Goal: Complete application form

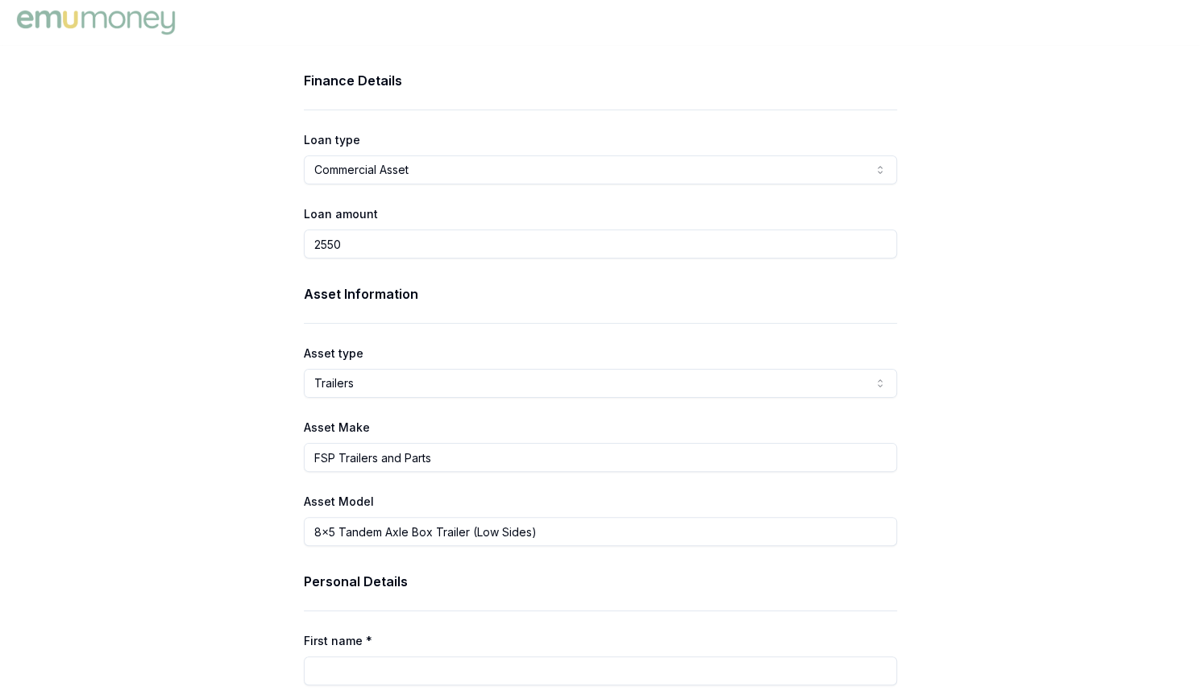
drag, startPoint x: 393, startPoint y: 239, endPoint x: 282, endPoint y: 235, distance: 111.2
type input "$2,550.00"
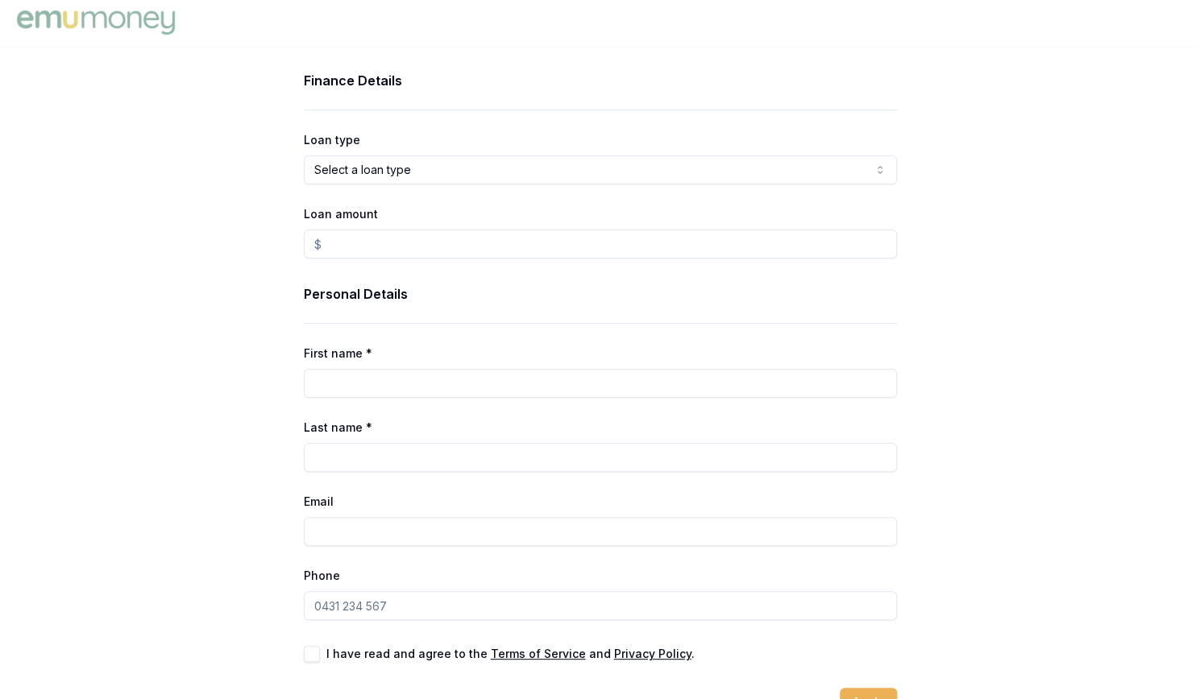
click at [411, 180] on html "Finance Details Loan type Select a loan type Consumer Loan Consumer Asset Comme…" at bounding box center [600, 349] width 1200 height 699
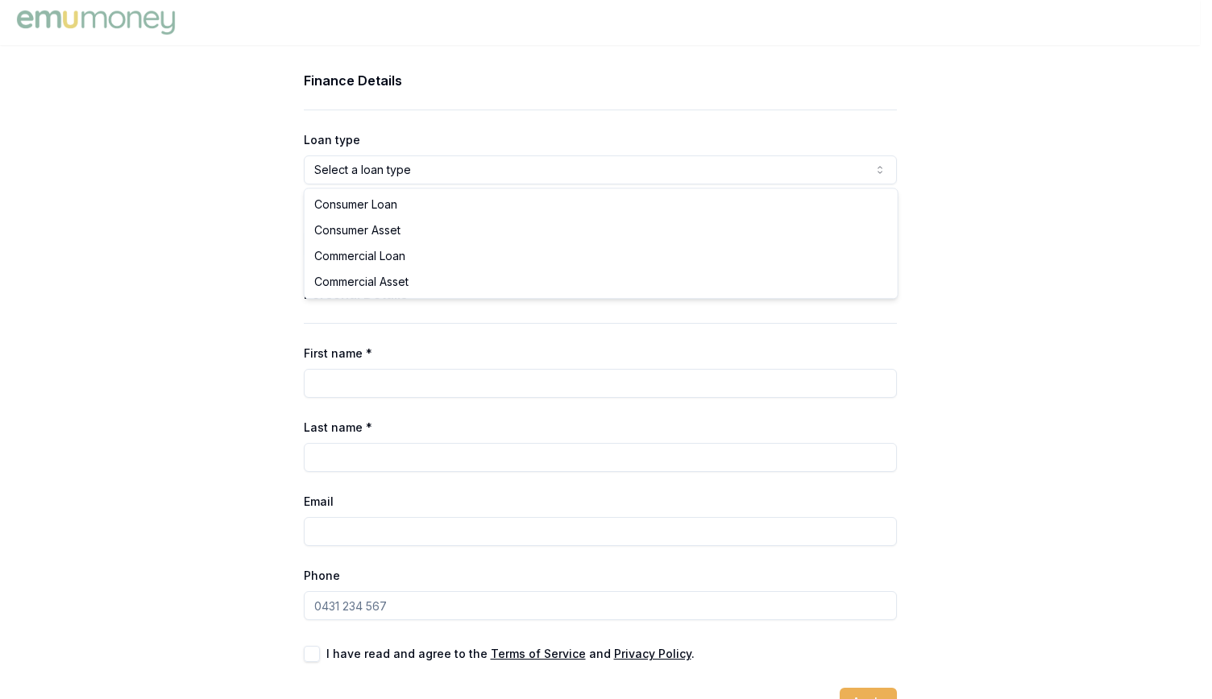
select select "COMMERCIAL_ASSET"
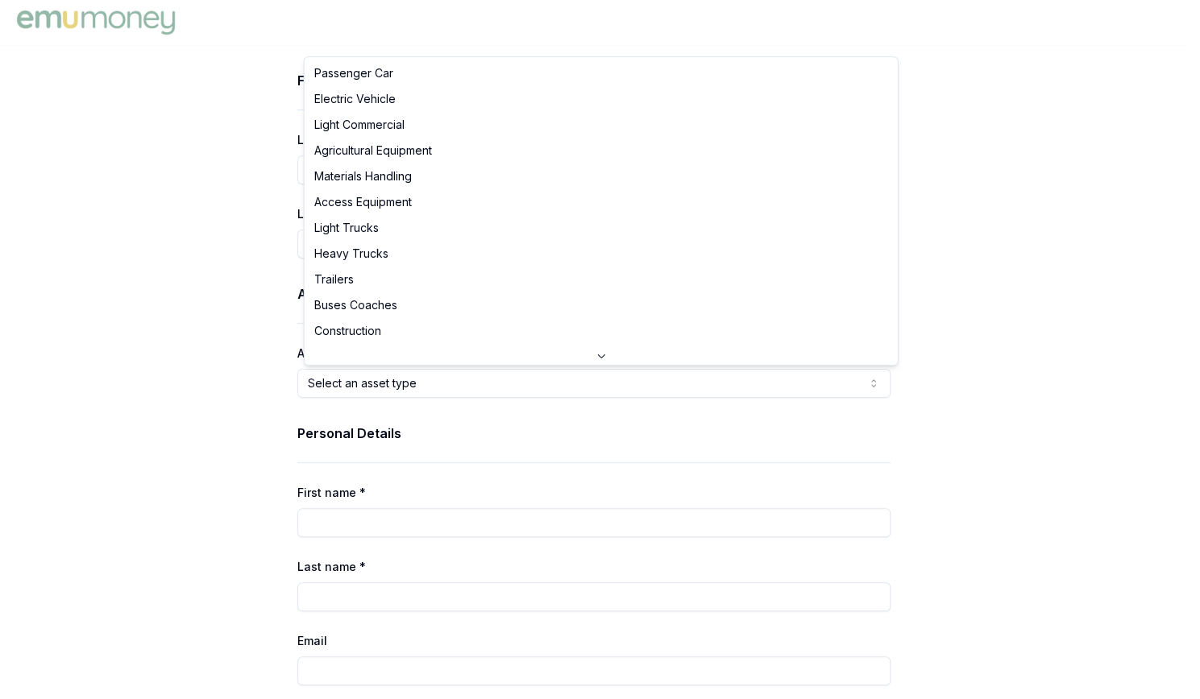
click at [386, 382] on html "Finance Details Loan type Commercial Asset Consumer Loan Consumer Asset Commerc…" at bounding box center [600, 349] width 1200 height 699
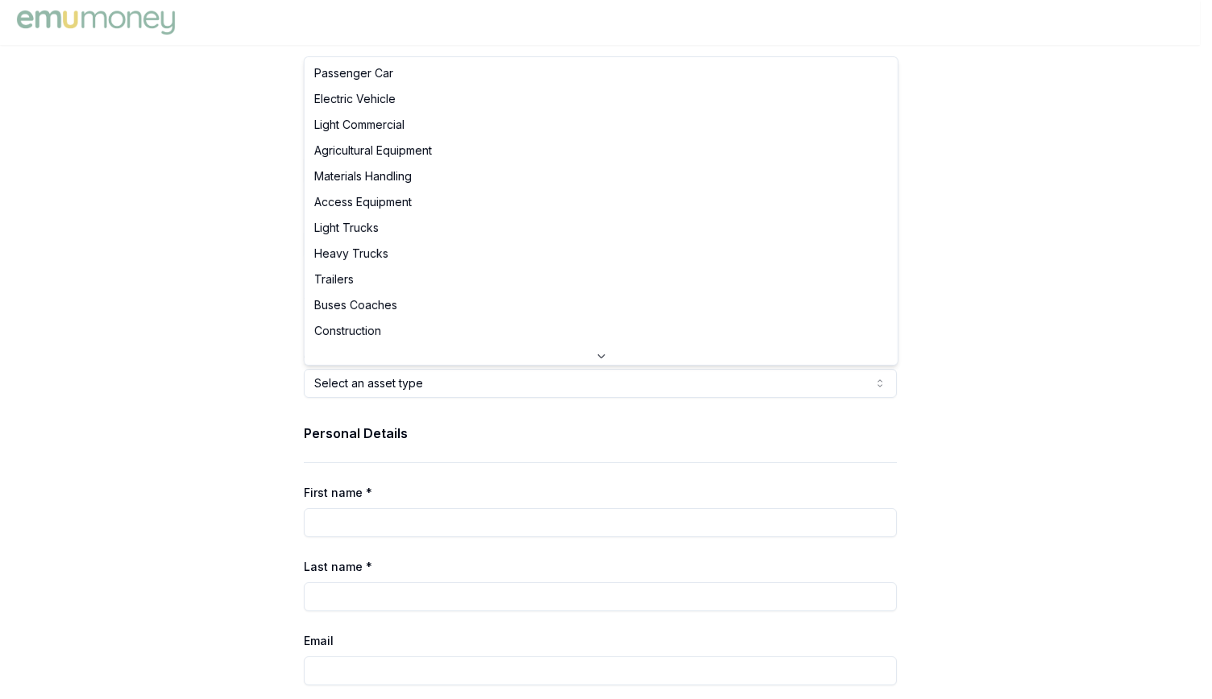
select select "TRAILERS"
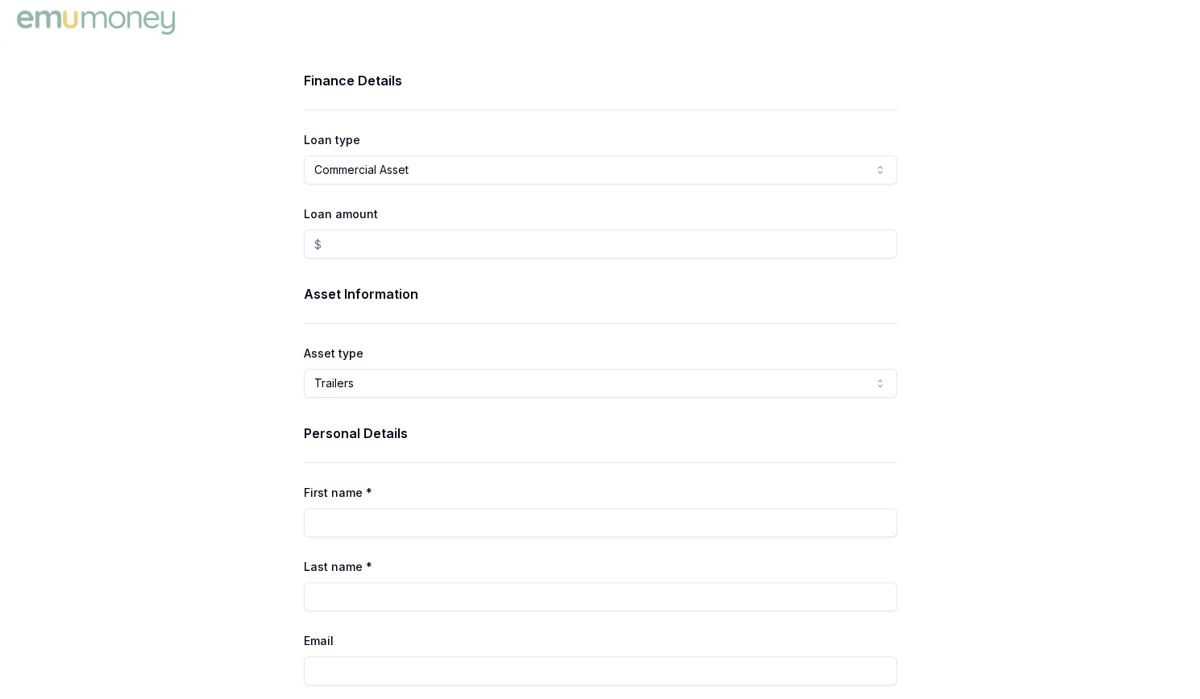
click at [503, 252] on input "Loan amount" at bounding box center [600, 244] width 593 height 29
type input "$0.00"
click at [383, 164] on html "Finance Details Loan type Commercial Asset Consumer Loan Consumer Asset Commerc…" at bounding box center [600, 349] width 1200 height 699
